Goal: Find specific page/section: Find specific page/section

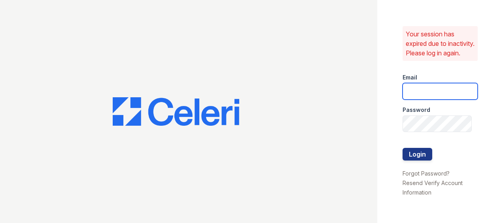
click at [427, 98] on input "email" at bounding box center [440, 91] width 75 height 17
type input "[EMAIL_ADDRESS][DOMAIN_NAME]"
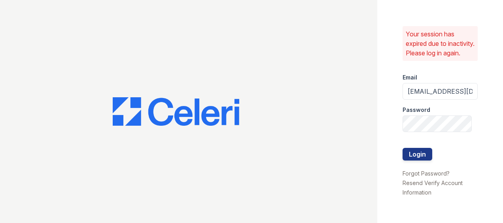
click at [427, 114] on label "Password" at bounding box center [417, 110] width 28 height 8
click at [422, 157] on button "Login" at bounding box center [418, 154] width 30 height 13
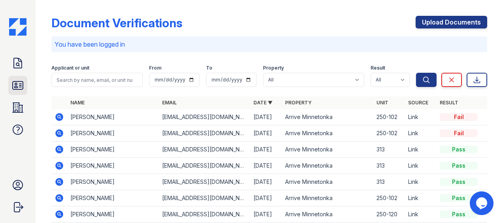
click at [13, 83] on icon at bounding box center [17, 85] width 13 height 13
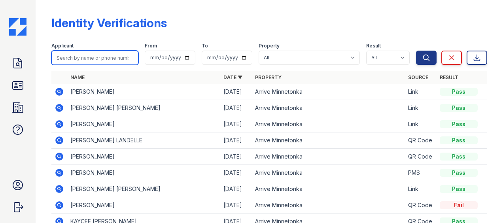
click at [74, 57] on input "search" at bounding box center [94, 58] width 87 height 14
type input "Melissa"
